Goal: Check status: Check status

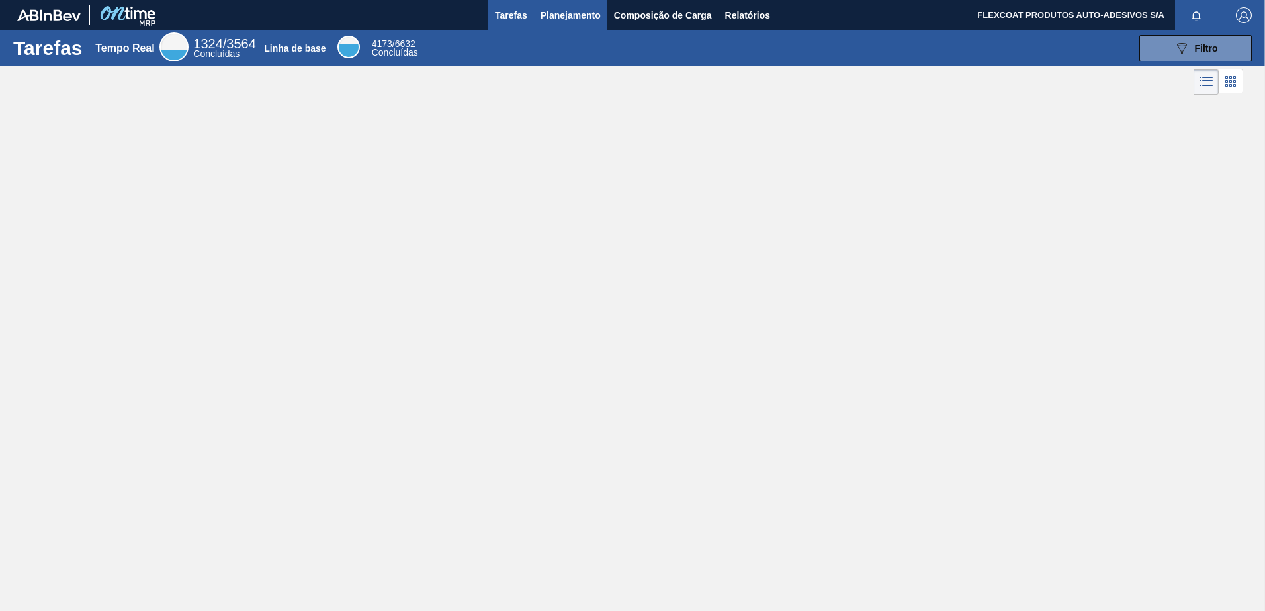
click at [549, 16] on span "Planejamento" at bounding box center [571, 15] width 60 height 16
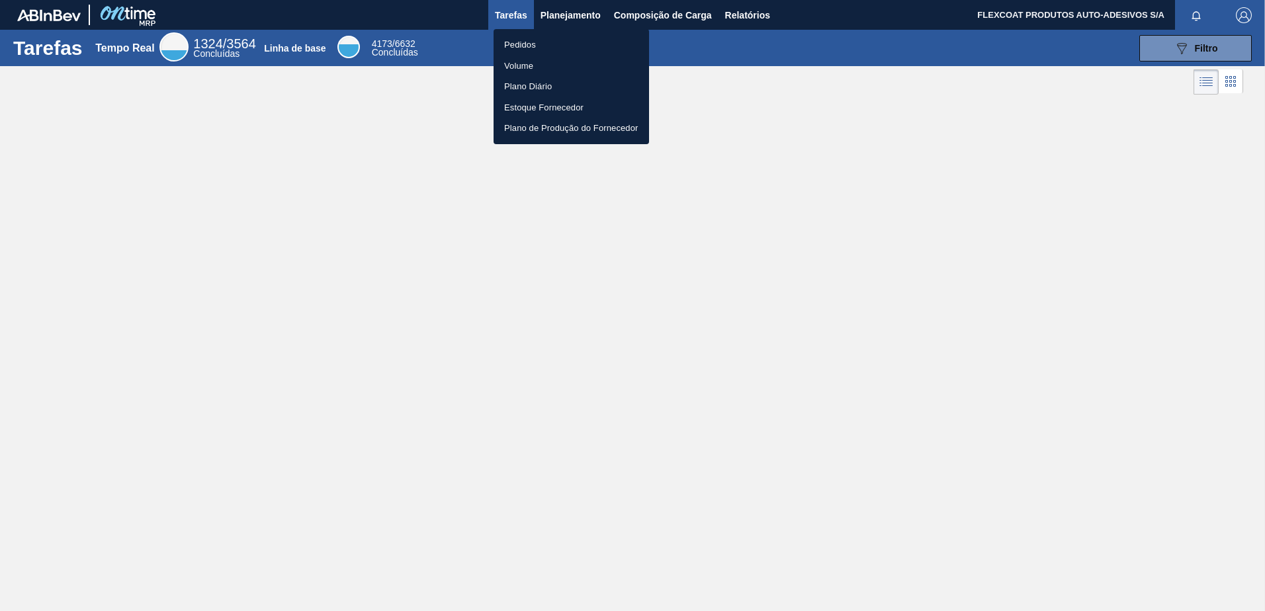
click at [525, 40] on li "Pedidos" at bounding box center [572, 44] width 156 height 21
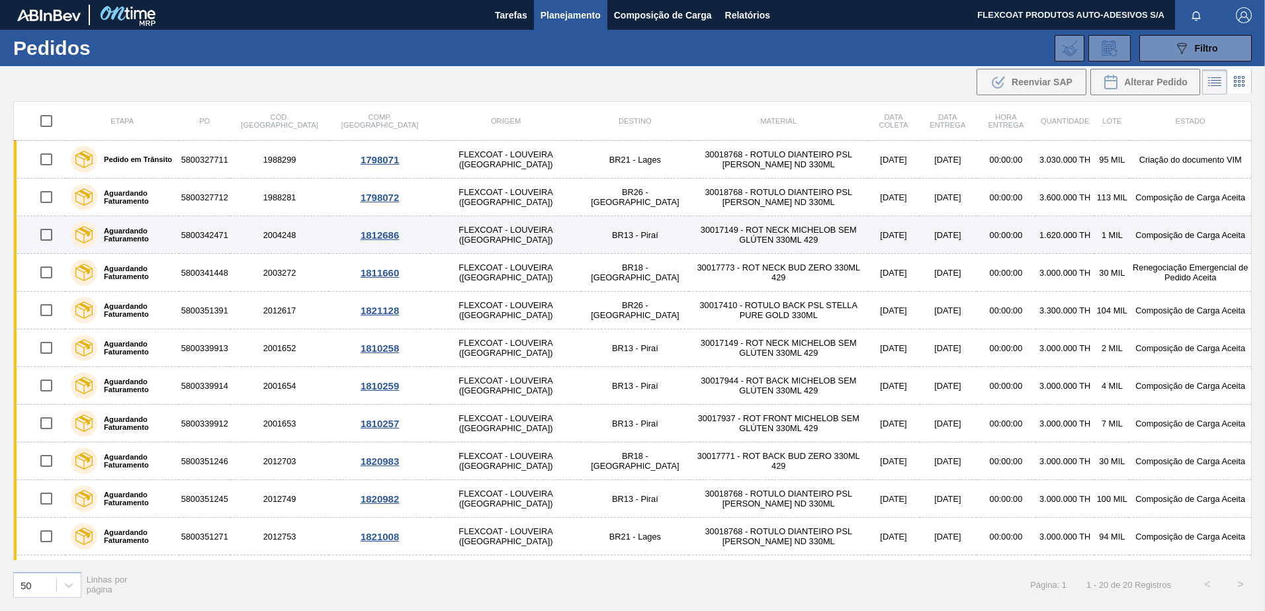
click at [105, 242] on label "Aguardando Faturamento" at bounding box center [135, 235] width 77 height 16
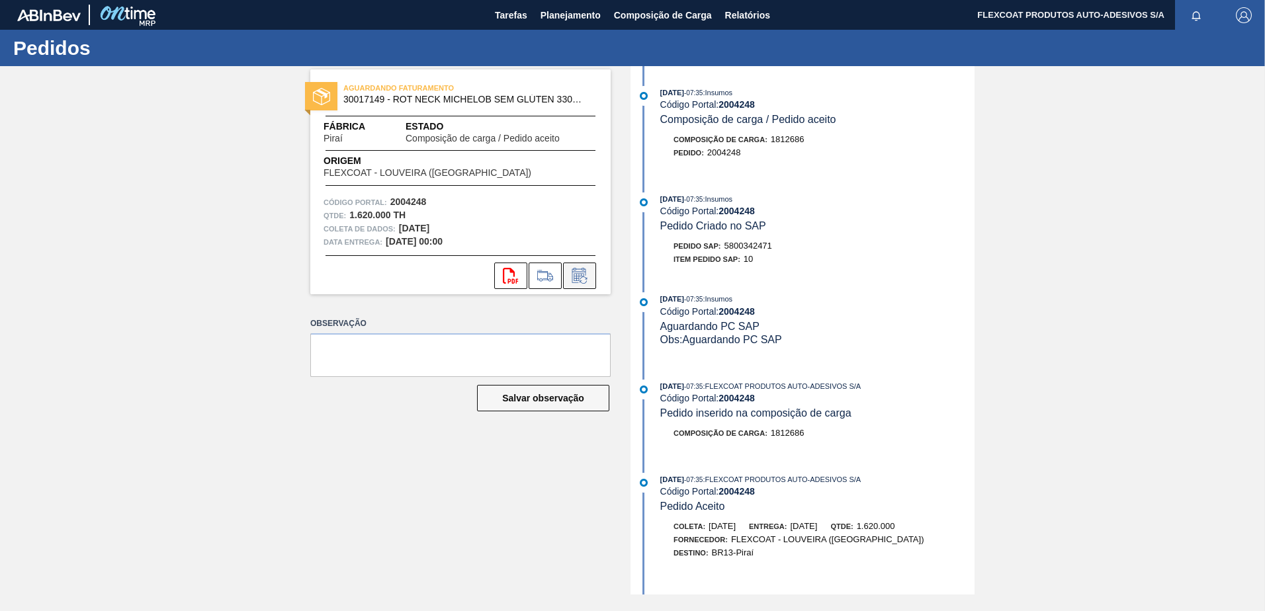
click at [582, 275] on icon at bounding box center [579, 276] width 21 height 16
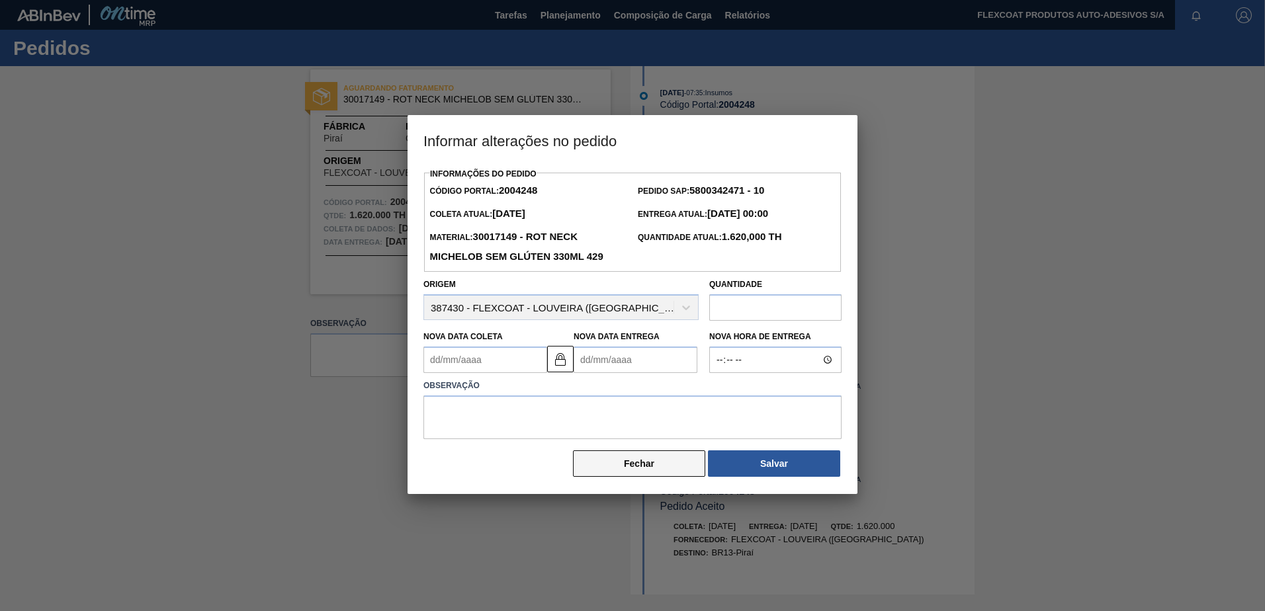
click at [647, 468] on button "Fechar" at bounding box center [639, 464] width 132 height 26
